Goal: Transaction & Acquisition: Book appointment/travel/reservation

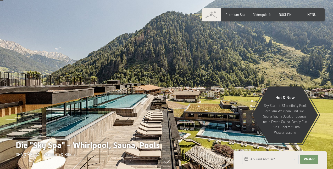
click at [323, 87] on div at bounding box center [249, 85] width 166 height 170
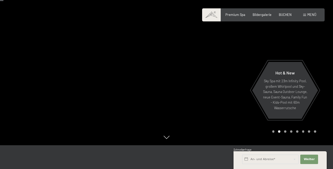
click at [323, 87] on div at bounding box center [249, 60] width 166 height 170
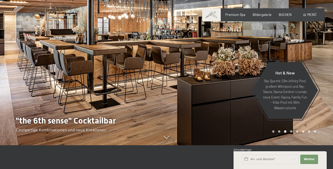
click at [11, 69] on div at bounding box center [83, 60] width 166 height 170
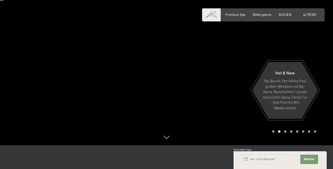
click at [319, 67] on div at bounding box center [249, 60] width 166 height 170
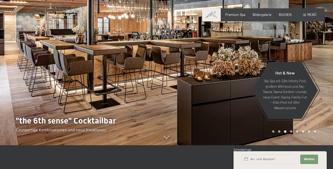
click at [319, 67] on div at bounding box center [249, 60] width 166 height 170
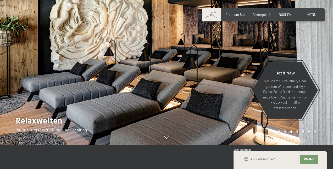
click at [319, 67] on div at bounding box center [249, 60] width 166 height 170
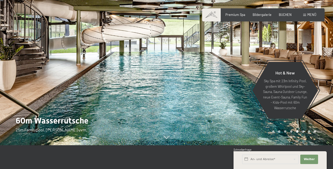
click at [319, 67] on div at bounding box center [249, 60] width 166 height 170
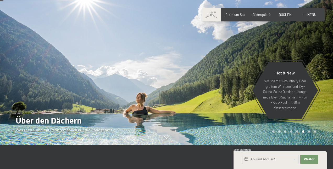
click at [319, 67] on div at bounding box center [249, 60] width 166 height 170
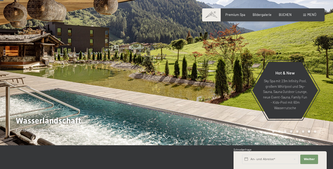
click at [319, 67] on div at bounding box center [249, 60] width 166 height 170
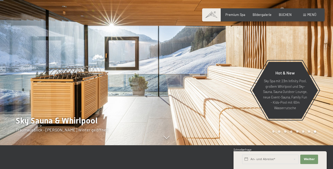
click at [319, 67] on div at bounding box center [249, 60] width 166 height 170
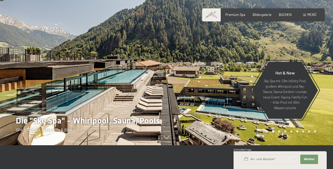
click at [319, 67] on div at bounding box center [249, 60] width 166 height 170
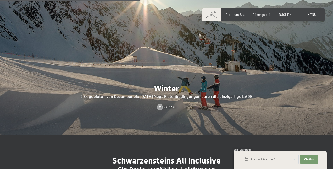
scroll to position [1039, 0]
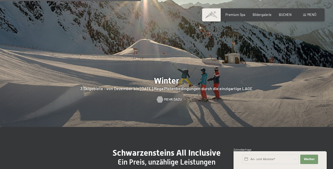
click at [162, 96] on div at bounding box center [160, 99] width 4 height 6
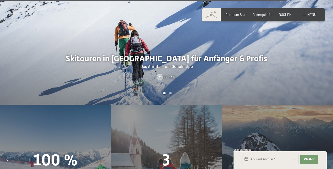
scroll to position [1327, 0]
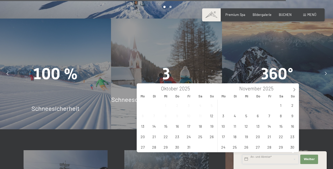
click at [279, 162] on input "text" at bounding box center [270, 159] width 56 height 9
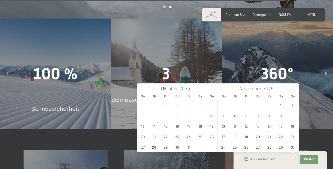
click at [291, 92] on span at bounding box center [293, 88] width 9 height 9
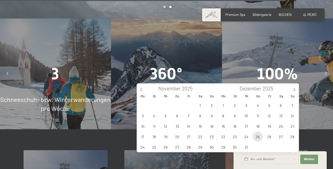
click at [258, 138] on span "25" at bounding box center [257, 137] width 10 height 10
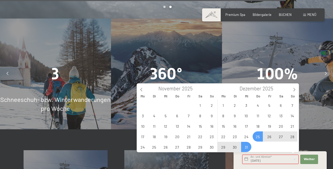
click at [246, 149] on span "31" at bounding box center [246, 147] width 10 height 10
type input "Do. 25.12.2025 - Mi. 31.12.2025"
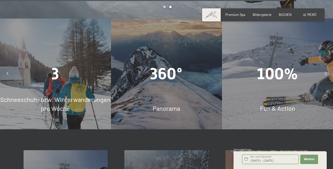
scroll to position [0, 5]
click at [311, 160] on span "Weiter" at bounding box center [308, 159] width 11 height 4
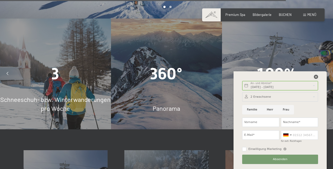
click at [315, 77] on icon at bounding box center [316, 77] width 4 height 4
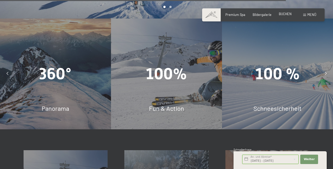
click at [281, 16] on span "BUCHEN" at bounding box center [284, 14] width 13 height 4
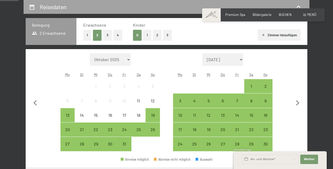
scroll to position [101, 0]
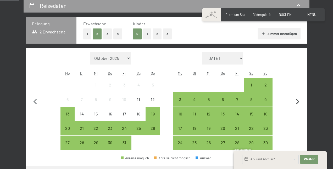
click at [296, 103] on icon "button" at bounding box center [297, 101] width 11 height 11
select select "2025-11-01"
select select "2025-12-01"
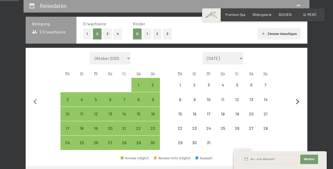
select select "2025-11-01"
select select "2025-12-01"
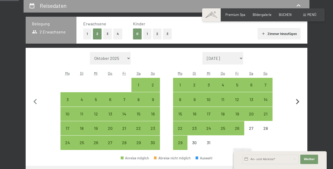
click at [296, 104] on icon "button" at bounding box center [297, 101] width 3 height 5
select select "2025-12-01"
select select "2026-01-01"
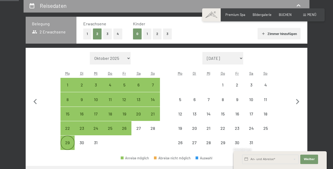
select select "2025-12-01"
select select "2026-01-01"
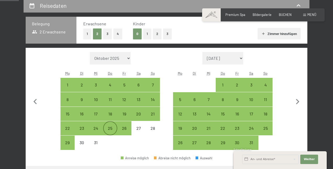
click at [106, 132] on div "25" at bounding box center [110, 132] width 13 height 13
select select "2025-12-01"
select select "2026-01-01"
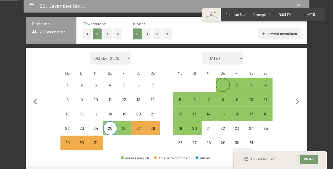
click at [221, 83] on div "1" at bounding box center [222, 89] width 13 height 13
select select "2025-12-01"
select select "2026-01-01"
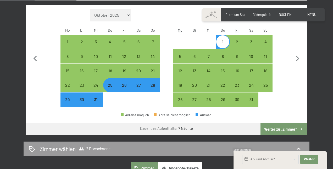
scroll to position [144, 0]
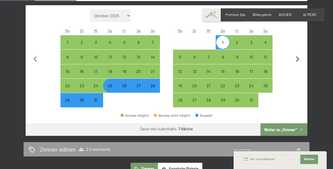
click at [295, 59] on icon "button" at bounding box center [297, 59] width 11 height 11
select select "2026-01-01"
select select "2026-02-01"
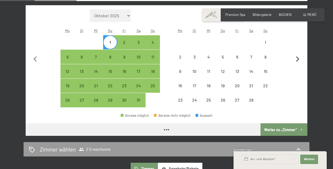
click at [295, 59] on icon "button" at bounding box center [297, 59] width 11 height 11
select select "2026-02-01"
select select "2026-03-01"
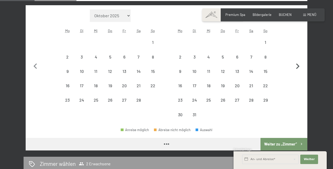
select select "2026-02-01"
select select "2026-03-01"
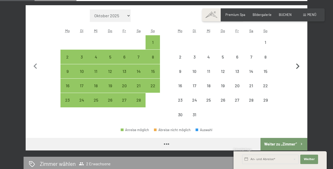
click at [295, 59] on button "button" at bounding box center [297, 65] width 11 height 113
select select "2026-03-01"
select select "2026-04-01"
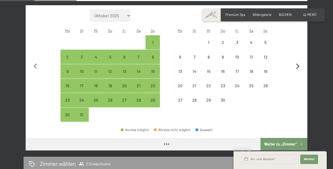
select select "2026-03-01"
select select "2026-04-01"
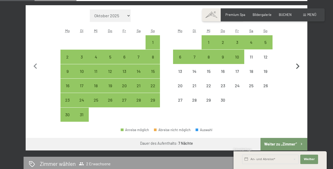
click at [295, 59] on button "button" at bounding box center [297, 65] width 11 height 113
select select "2026-04-01"
select select "2026-05-01"
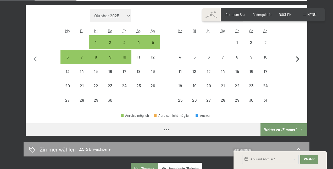
select select "2026-04-01"
select select "2026-05-01"
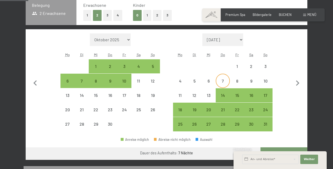
scroll to position [115, 0]
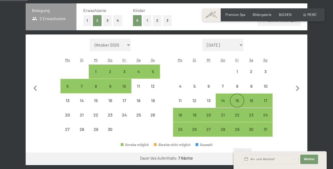
click at [238, 105] on div "15" at bounding box center [236, 105] width 13 height 13
select select "2026-04-01"
select select "2026-05-01"
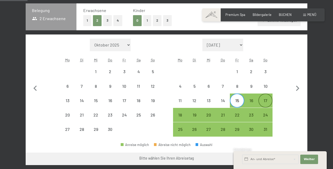
click at [265, 103] on div "17" at bounding box center [265, 105] width 13 height 13
select select "2026-04-01"
select select "2026-05-01"
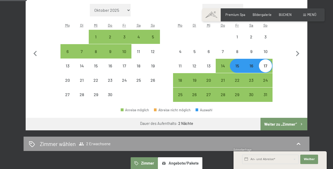
scroll to position [150, 0]
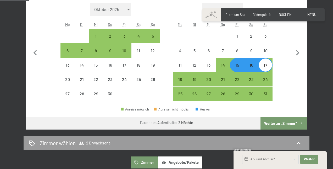
click at [287, 124] on button "Weiter zu „Zimmer“" at bounding box center [283, 123] width 47 height 13
select select "2026-04-01"
select select "2026-05-01"
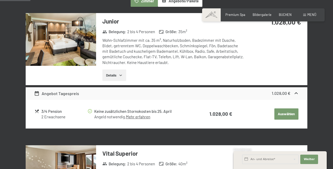
scroll to position [140, 0]
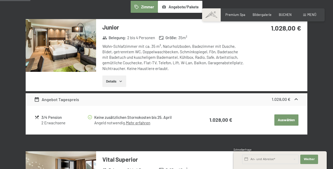
click at [115, 82] on button "Details" at bounding box center [114, 82] width 24 height 12
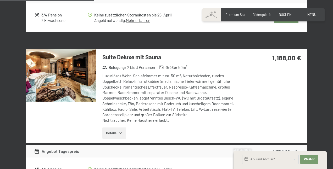
scroll to position [456, 0]
